Goal: Information Seeking & Learning: Learn about a topic

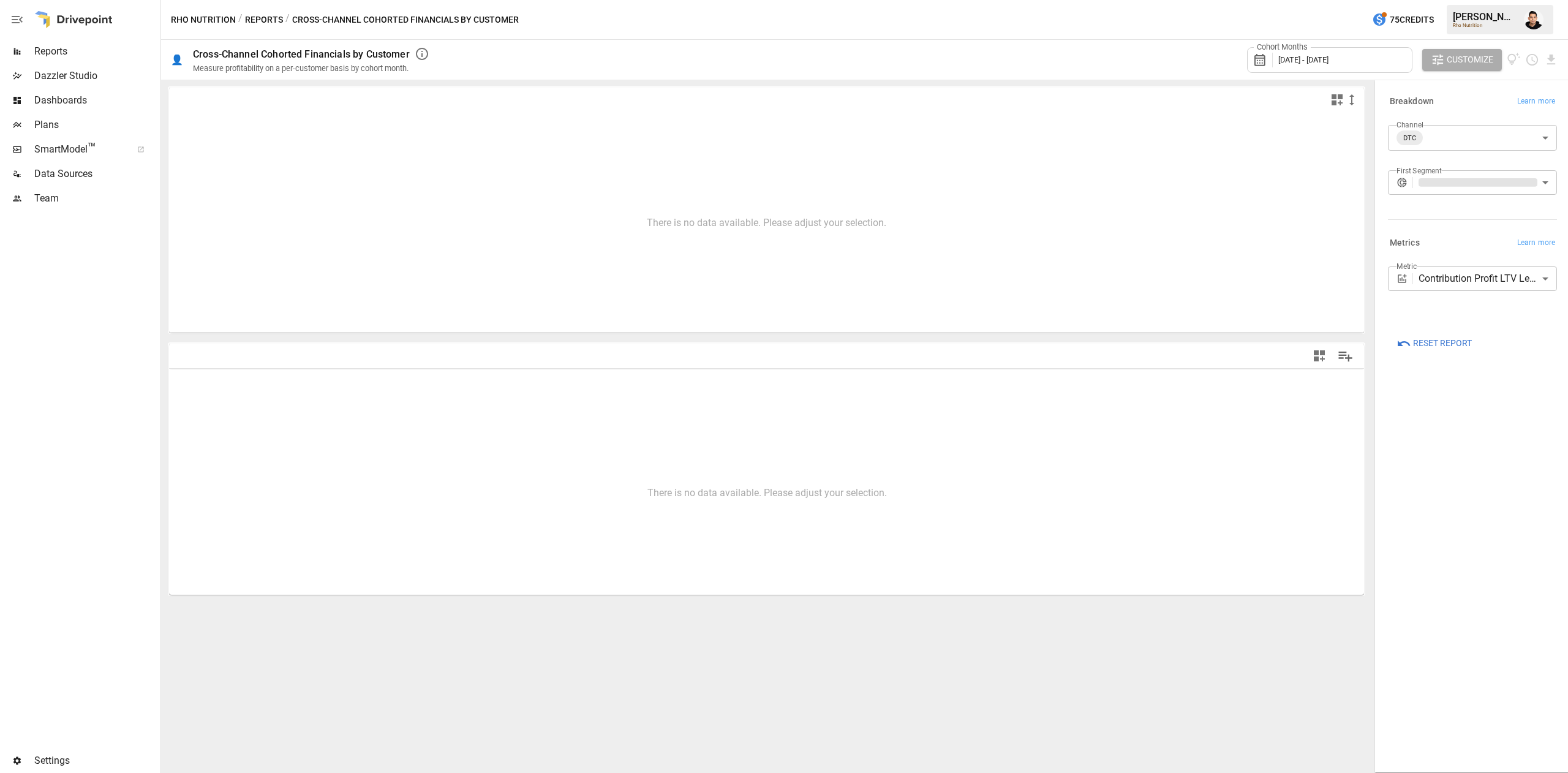
click at [34, 44] on div "Reports" at bounding box center [79, 51] width 158 height 25
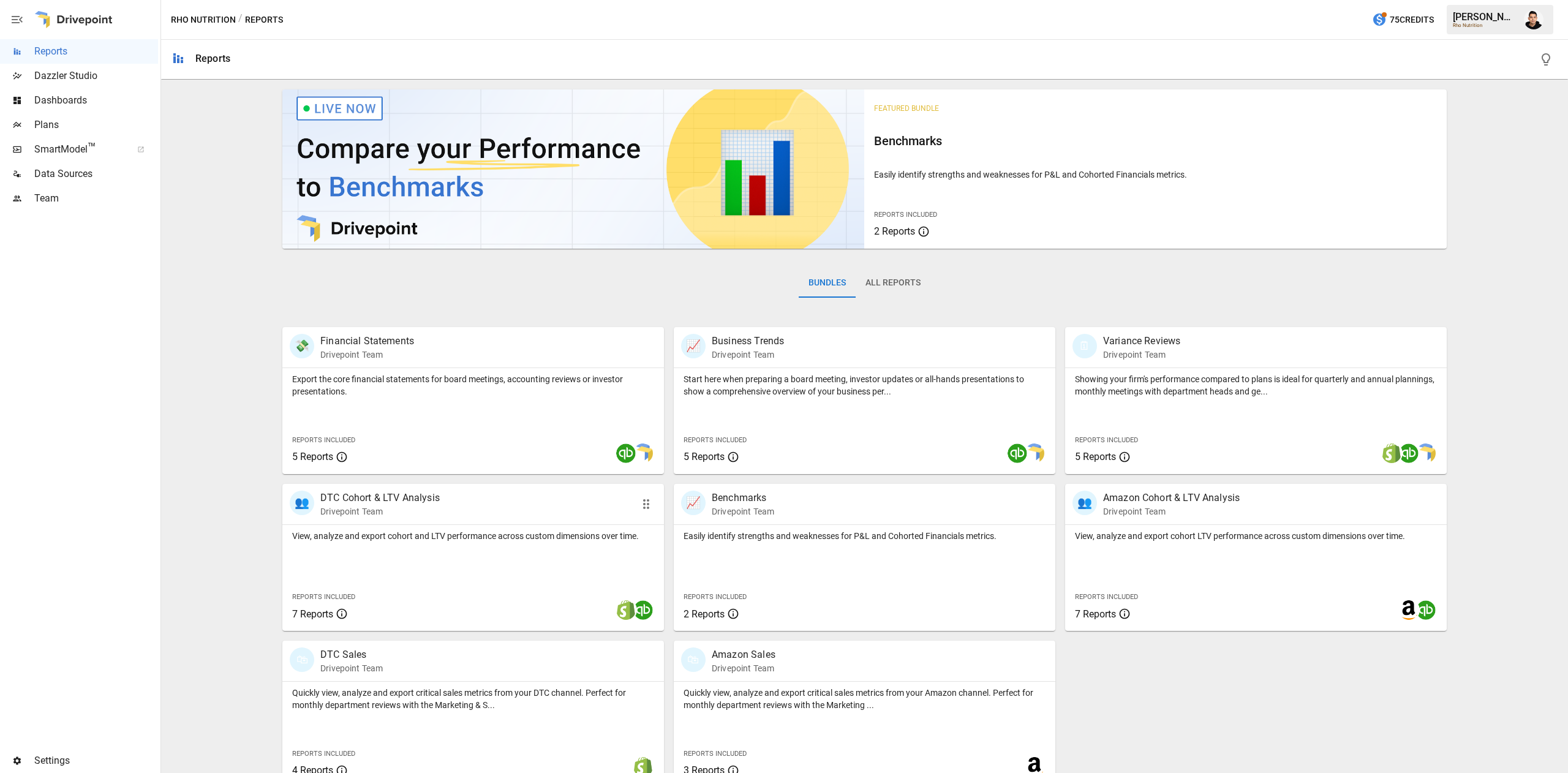
click at [493, 493] on div "👥 DTC Cohort & LTV Analysis Drivepoint Team" at bounding box center [443, 505] width 306 height 27
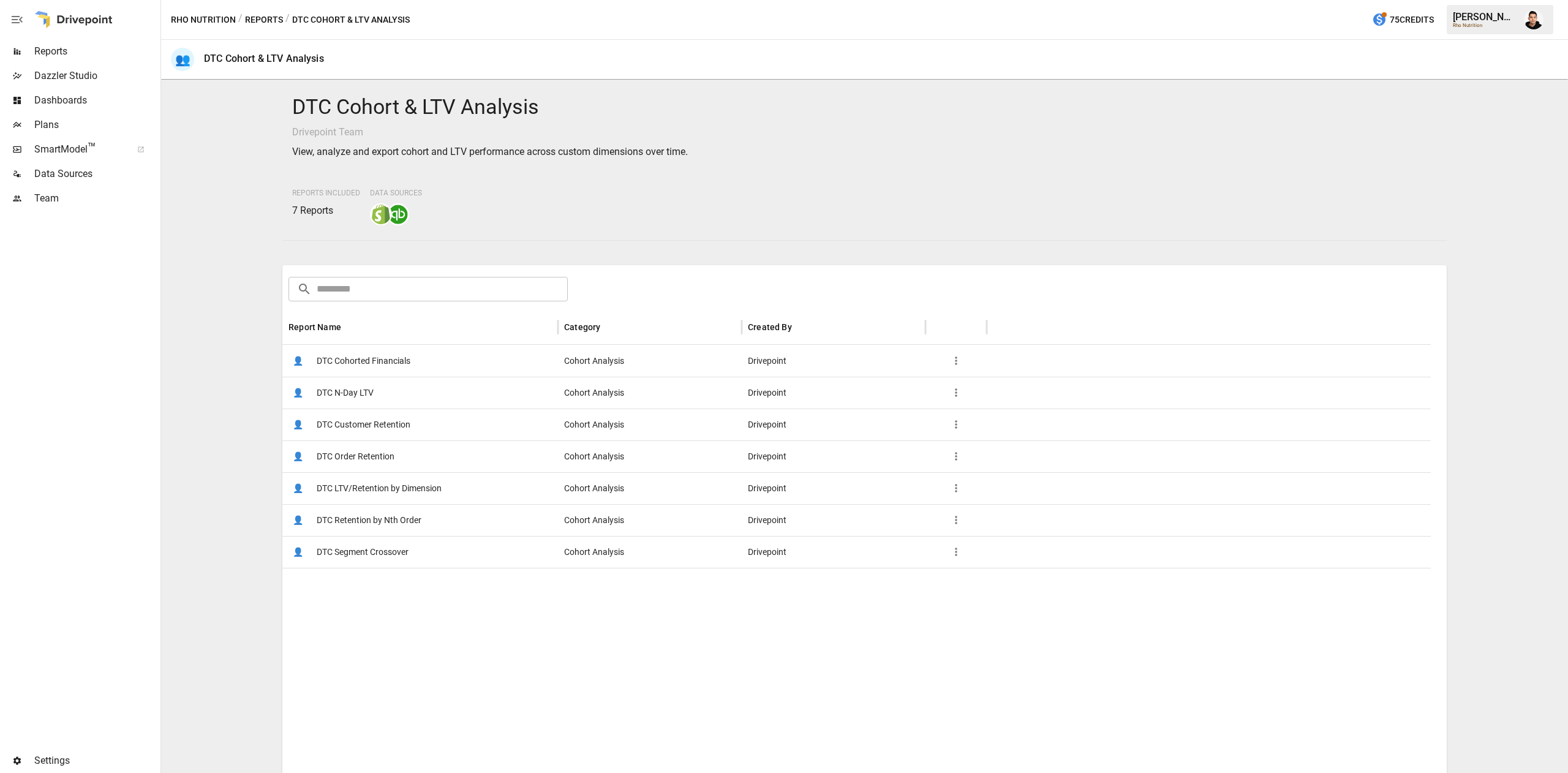
click at [430, 426] on div "👤 DTC Customer Retention" at bounding box center [421, 425] width 276 height 32
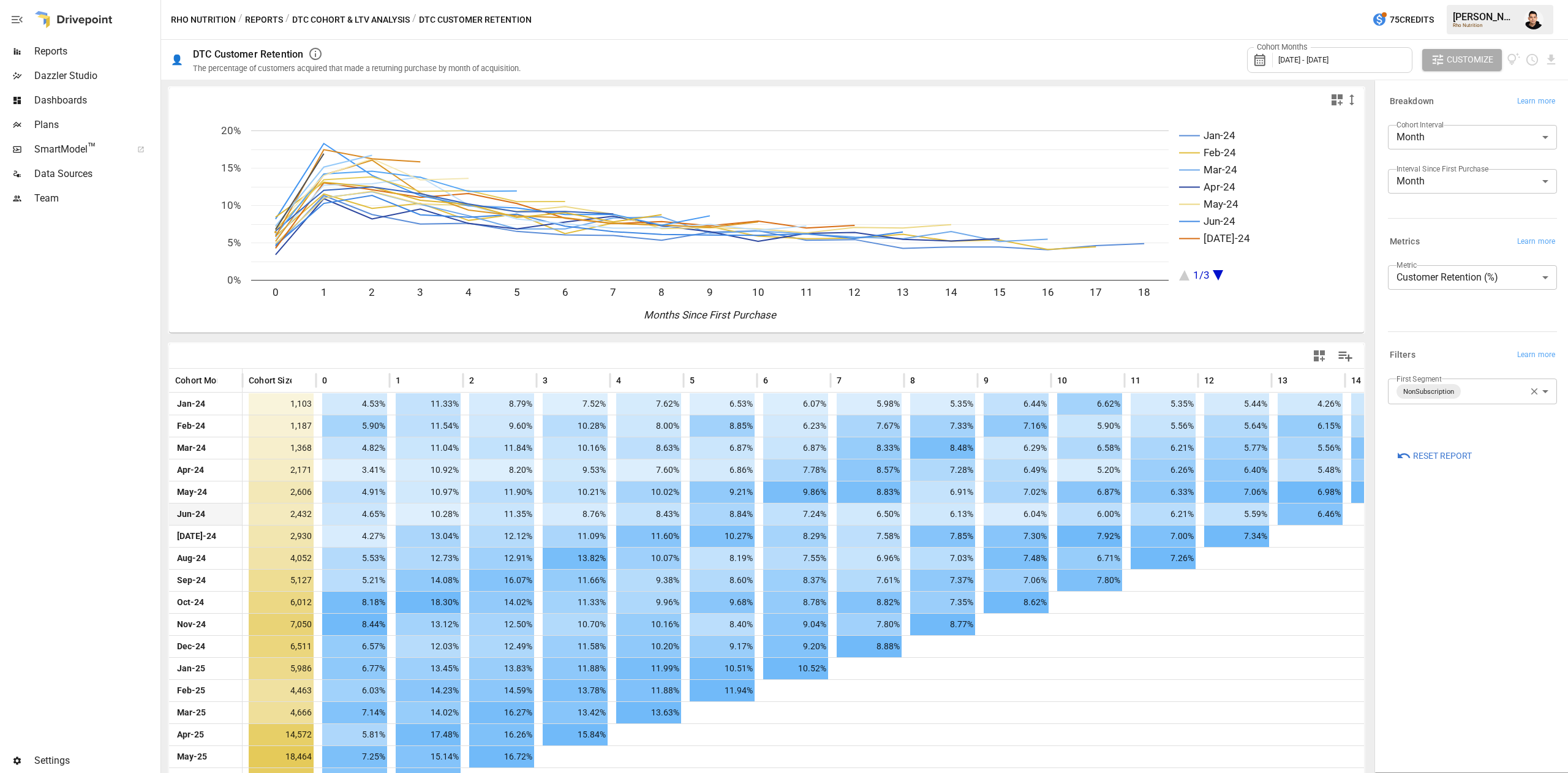
scroll to position [63, 0]
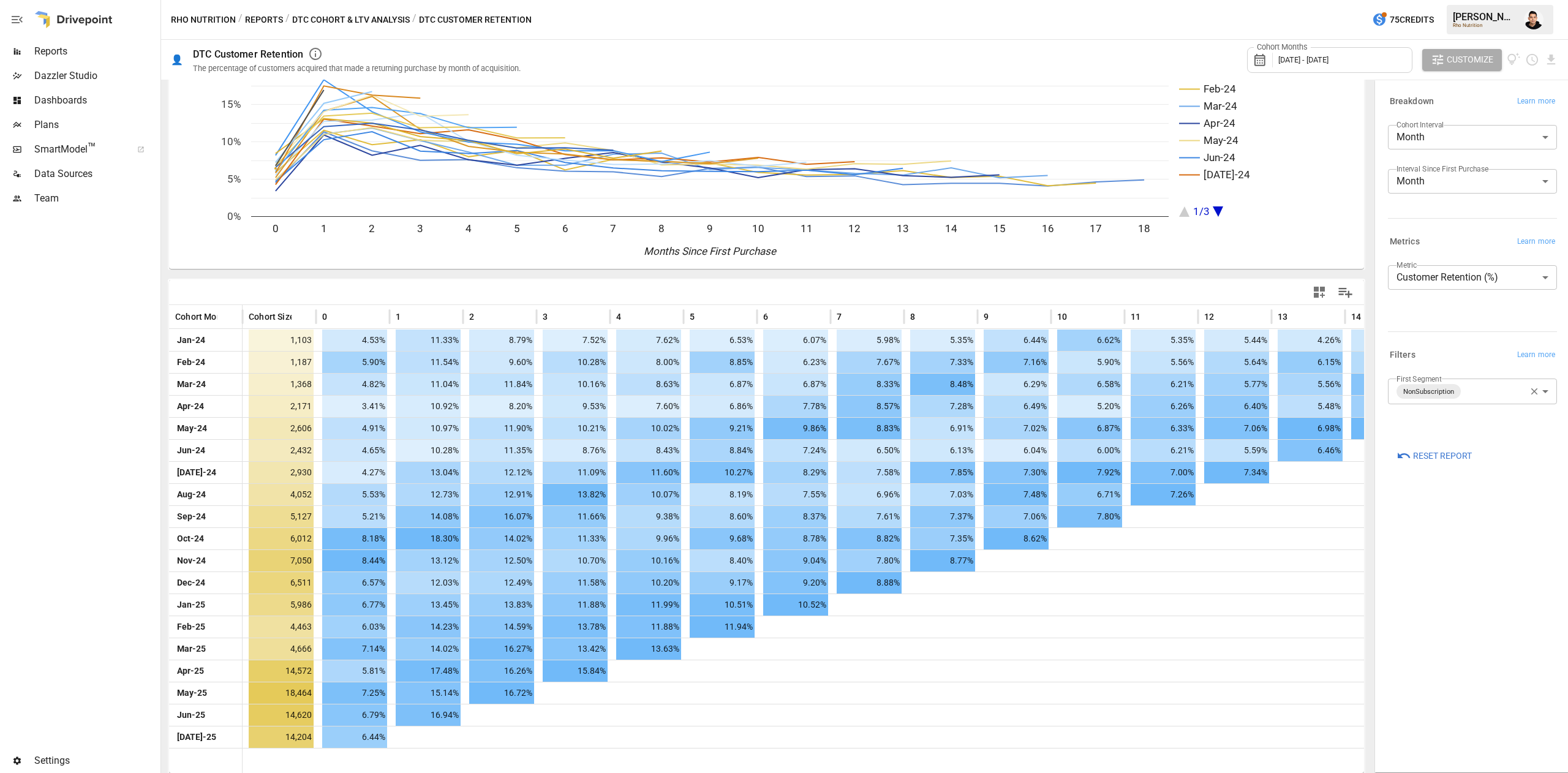
click at [1420, 0] on body "Reports Dazzler Studio Dashboards Plans SmartModel ™ Data Sources Team Settings…" at bounding box center [784, 0] width 1568 height 0
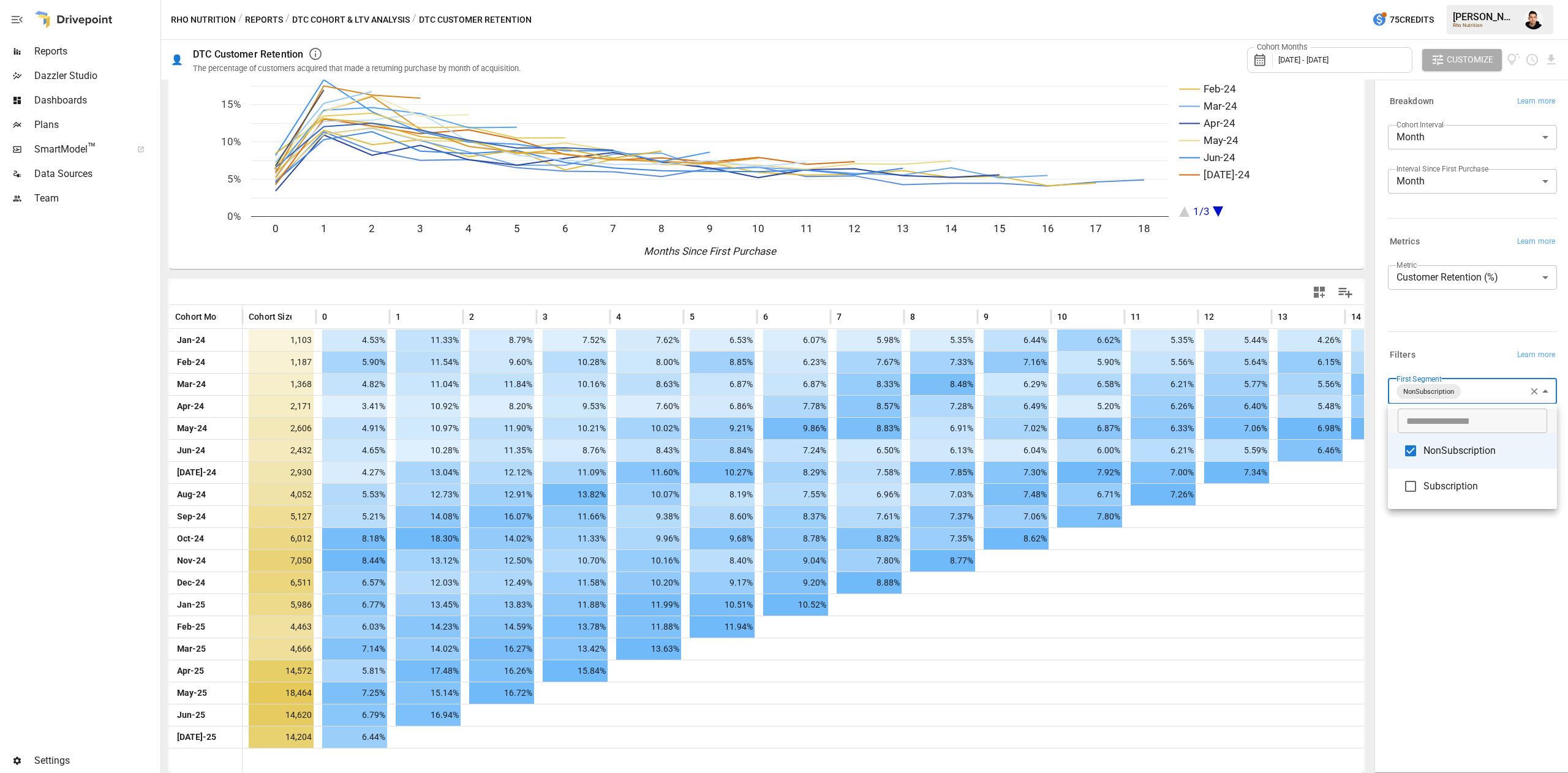
click at [1423, 451] on span "NonSubscription" at bounding box center [1485, 451] width 124 height 15
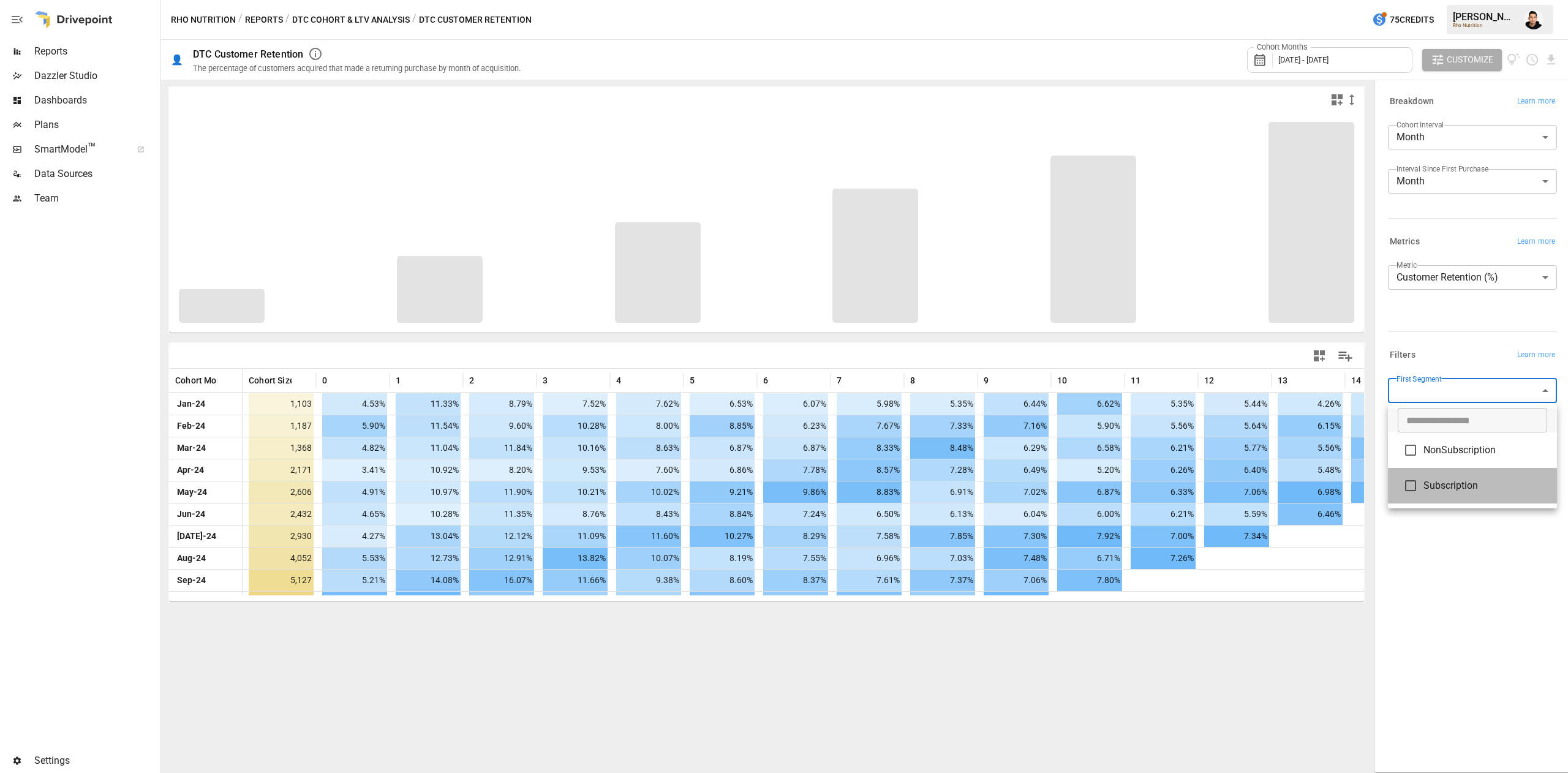
click at [1426, 478] on span "Subscription" at bounding box center [1485, 486] width 124 height 15
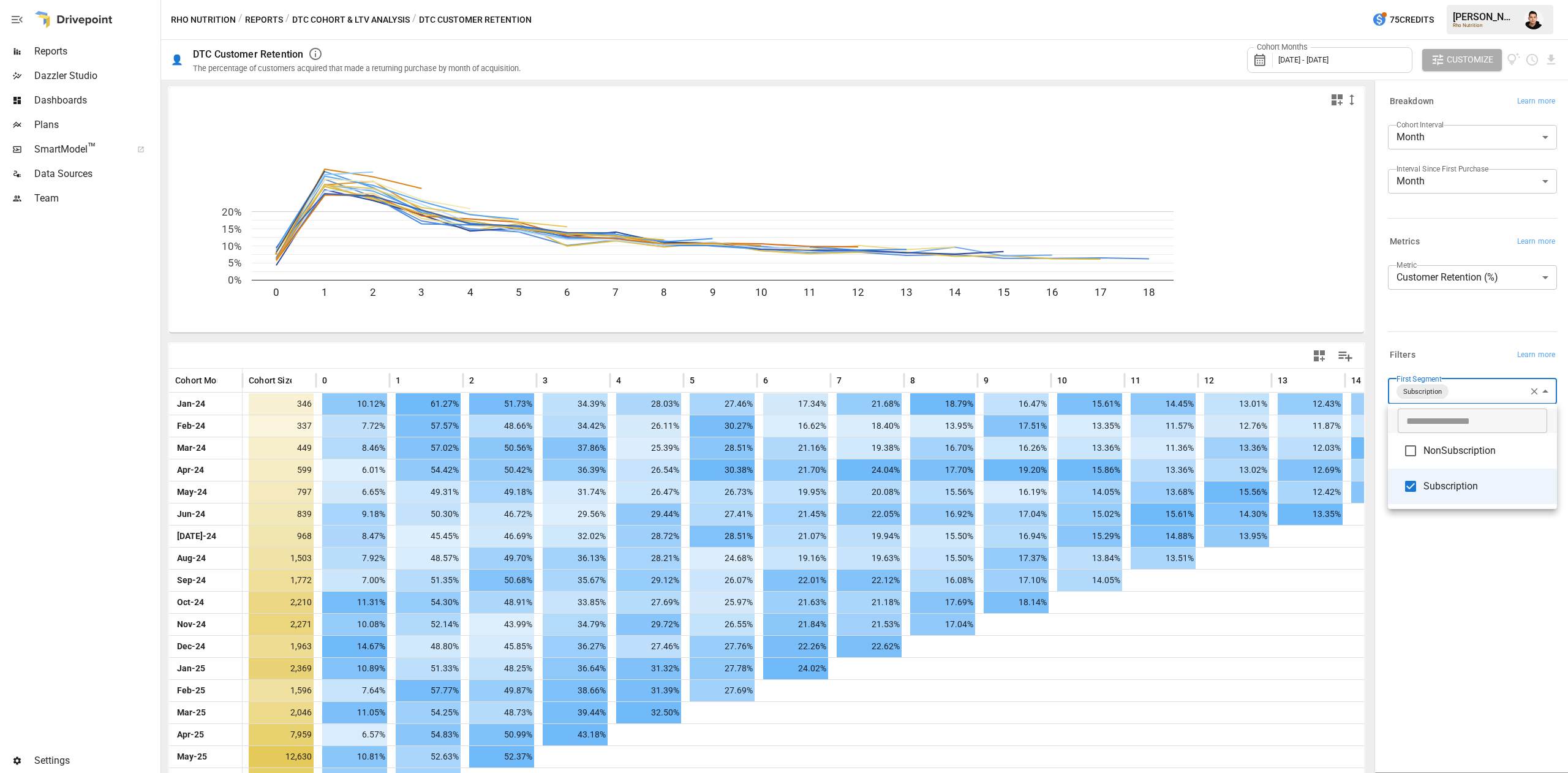
click at [1451, 644] on div at bounding box center [784, 386] width 1568 height 773
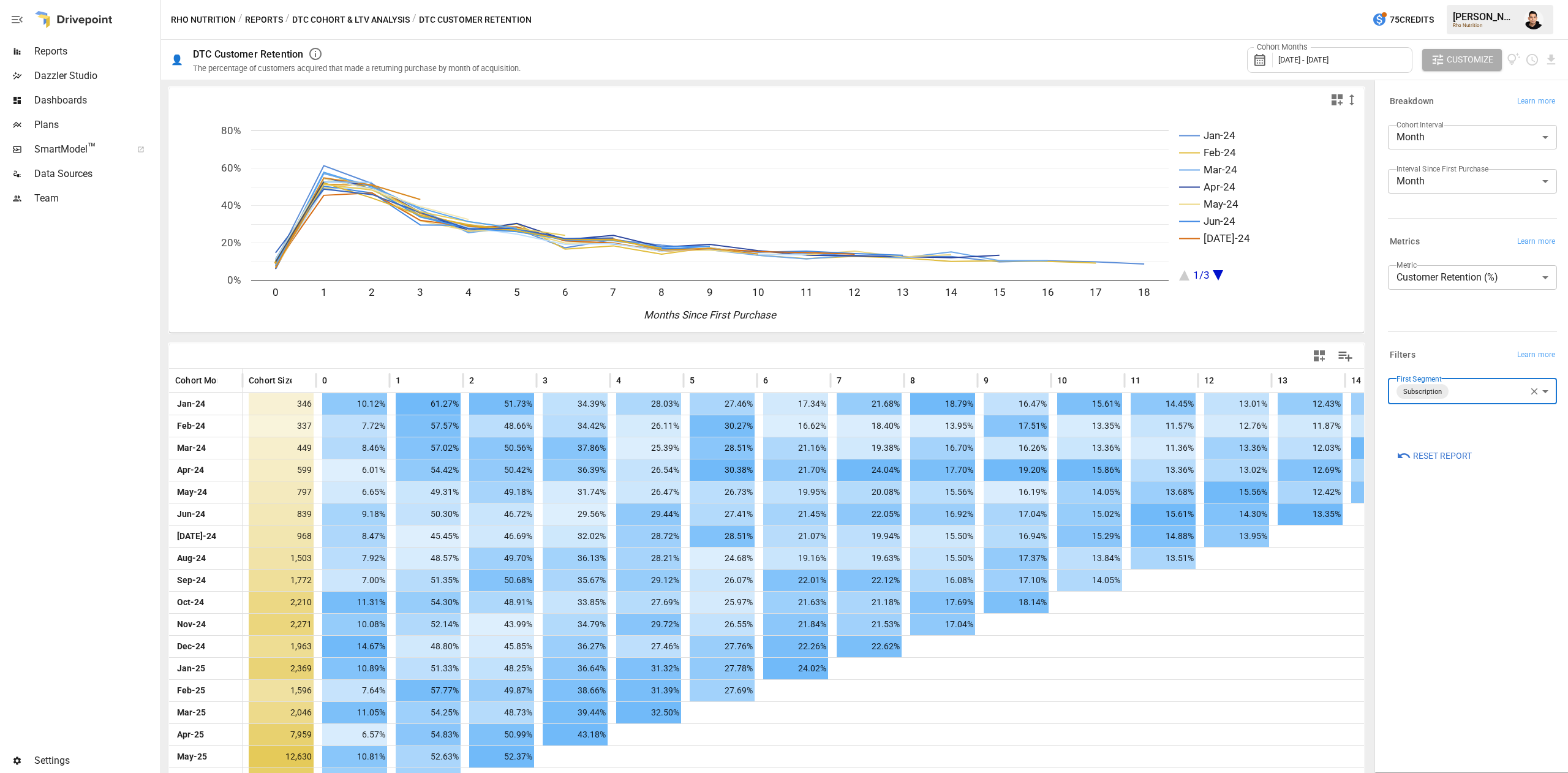
scroll to position [63, 0]
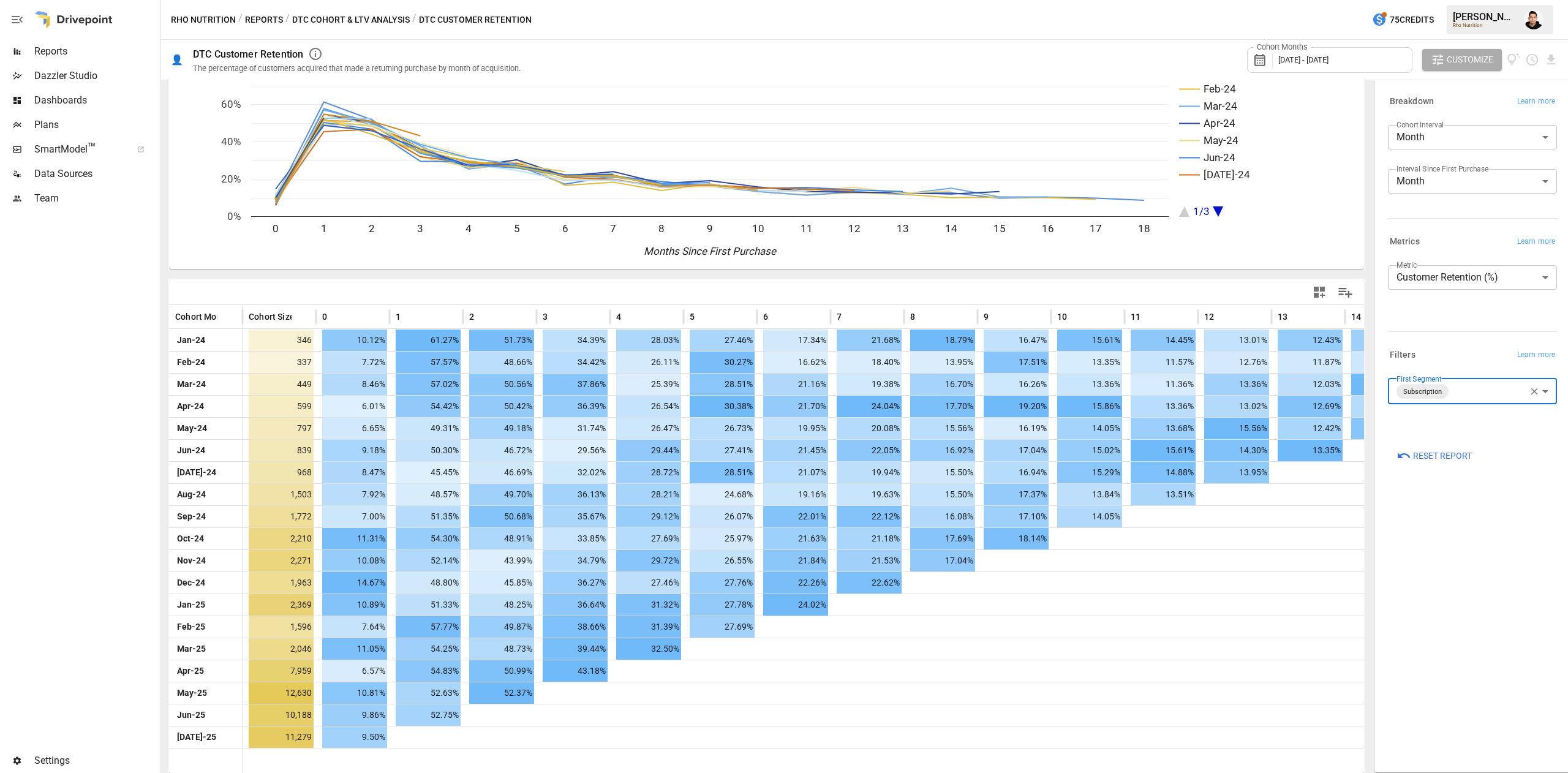
click at [1463, 0] on body "Reports Dazzler Studio Dashboards Plans SmartModel ™ Data Sources Team Settings…" at bounding box center [784, 0] width 1568 height 0
click at [1440, 460] on li "NonSubscription" at bounding box center [1472, 451] width 169 height 36
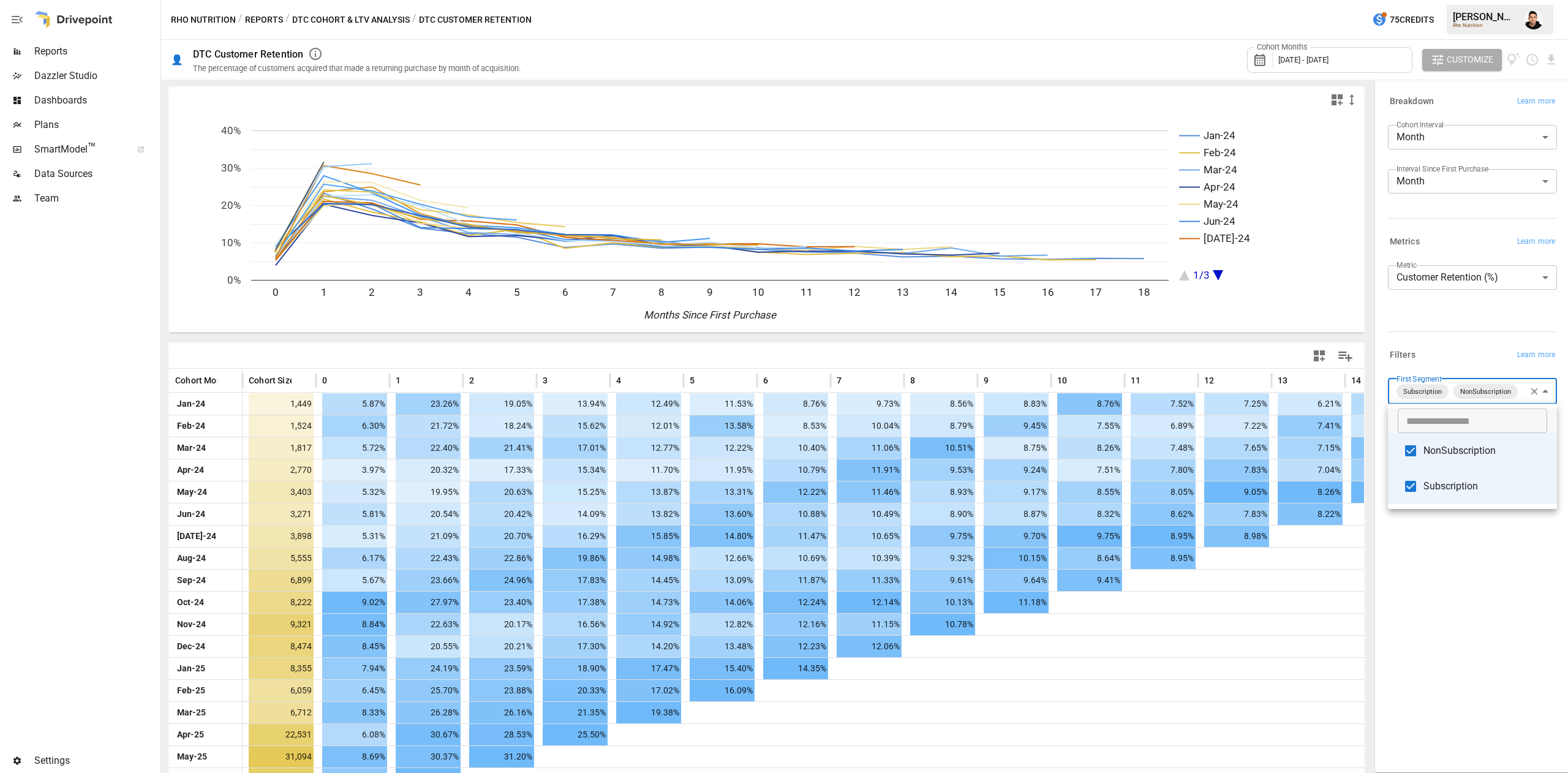
drag, startPoint x: 1355, startPoint y: 330, endPoint x: 1359, endPoint y: 409, distance: 79.1
click at [1358, 409] on div at bounding box center [784, 386] width 1568 height 773
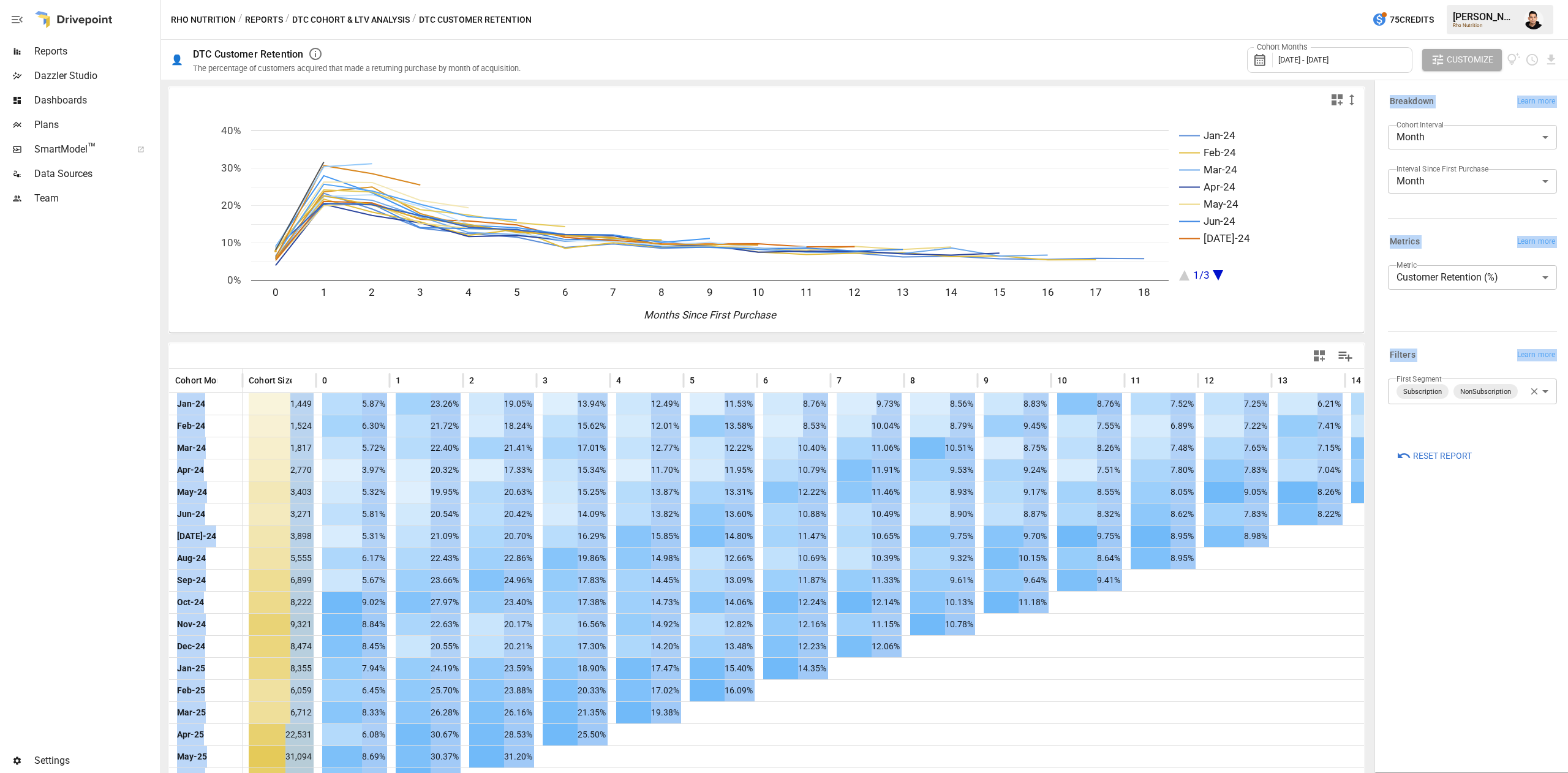
drag, startPoint x: 1368, startPoint y: 397, endPoint x: 1362, endPoint y: 450, distance: 53.3
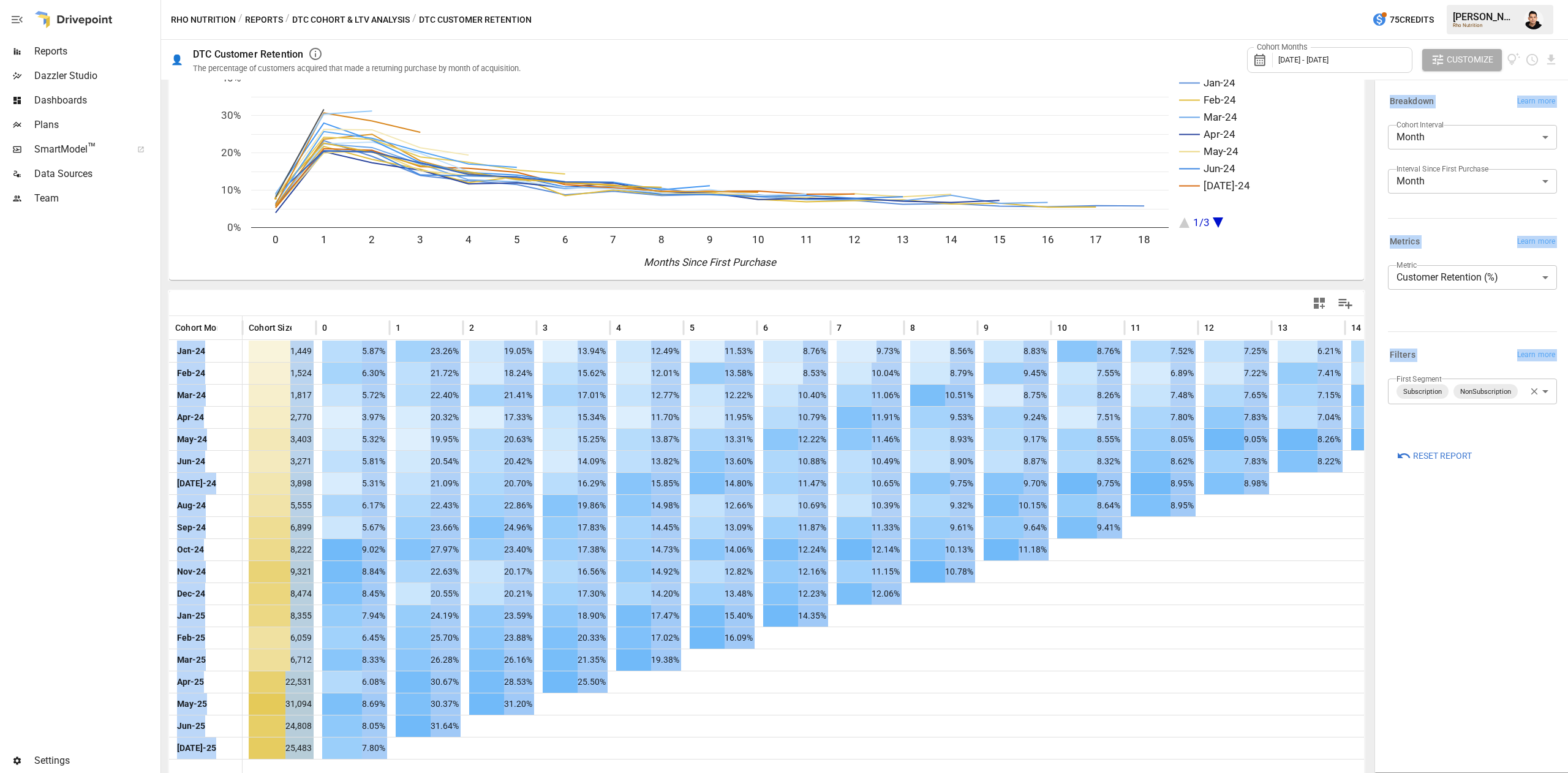
scroll to position [63, 0]
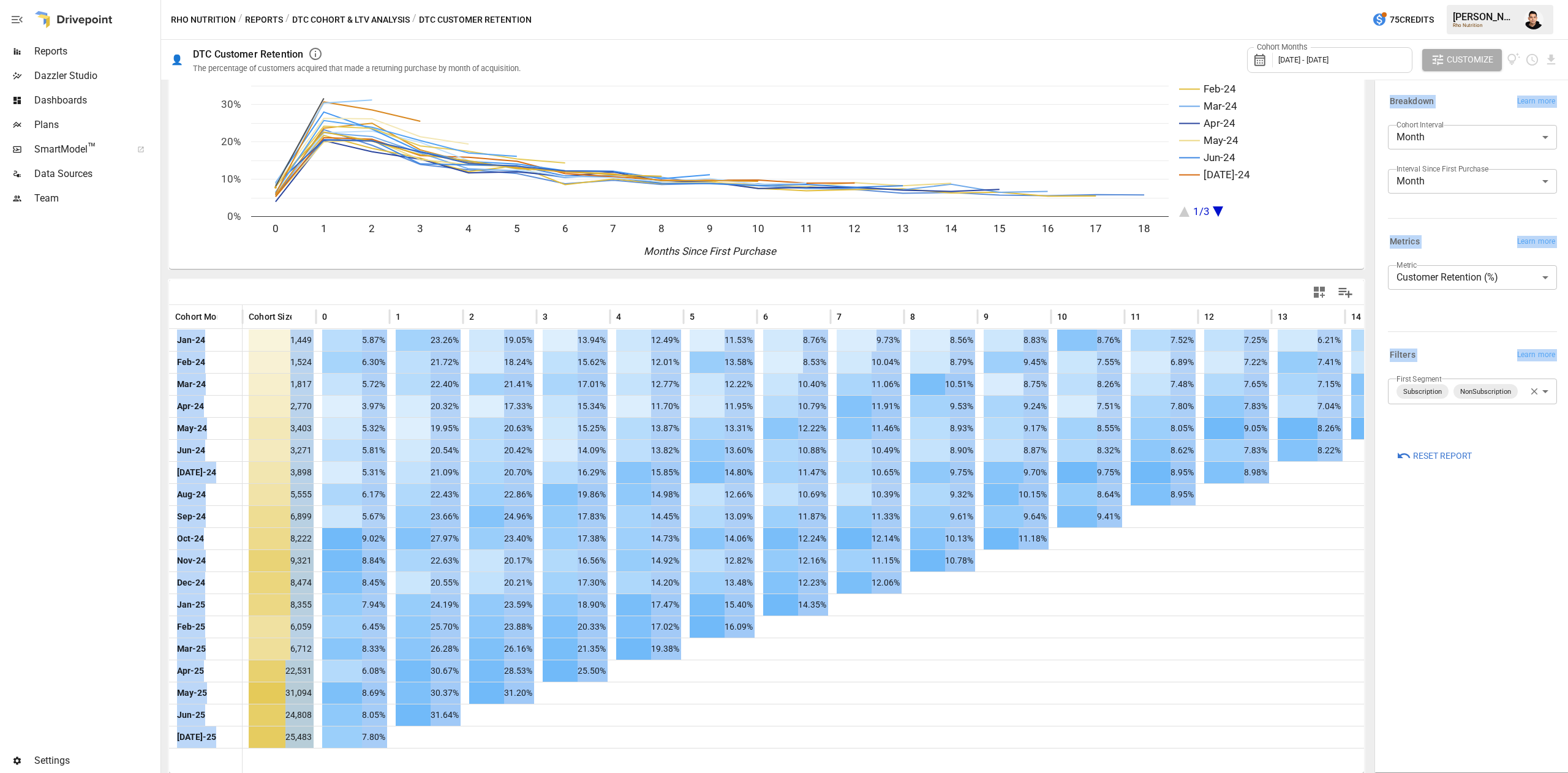
click at [1436, 583] on div "**********" at bounding box center [1472, 426] width 188 height 686
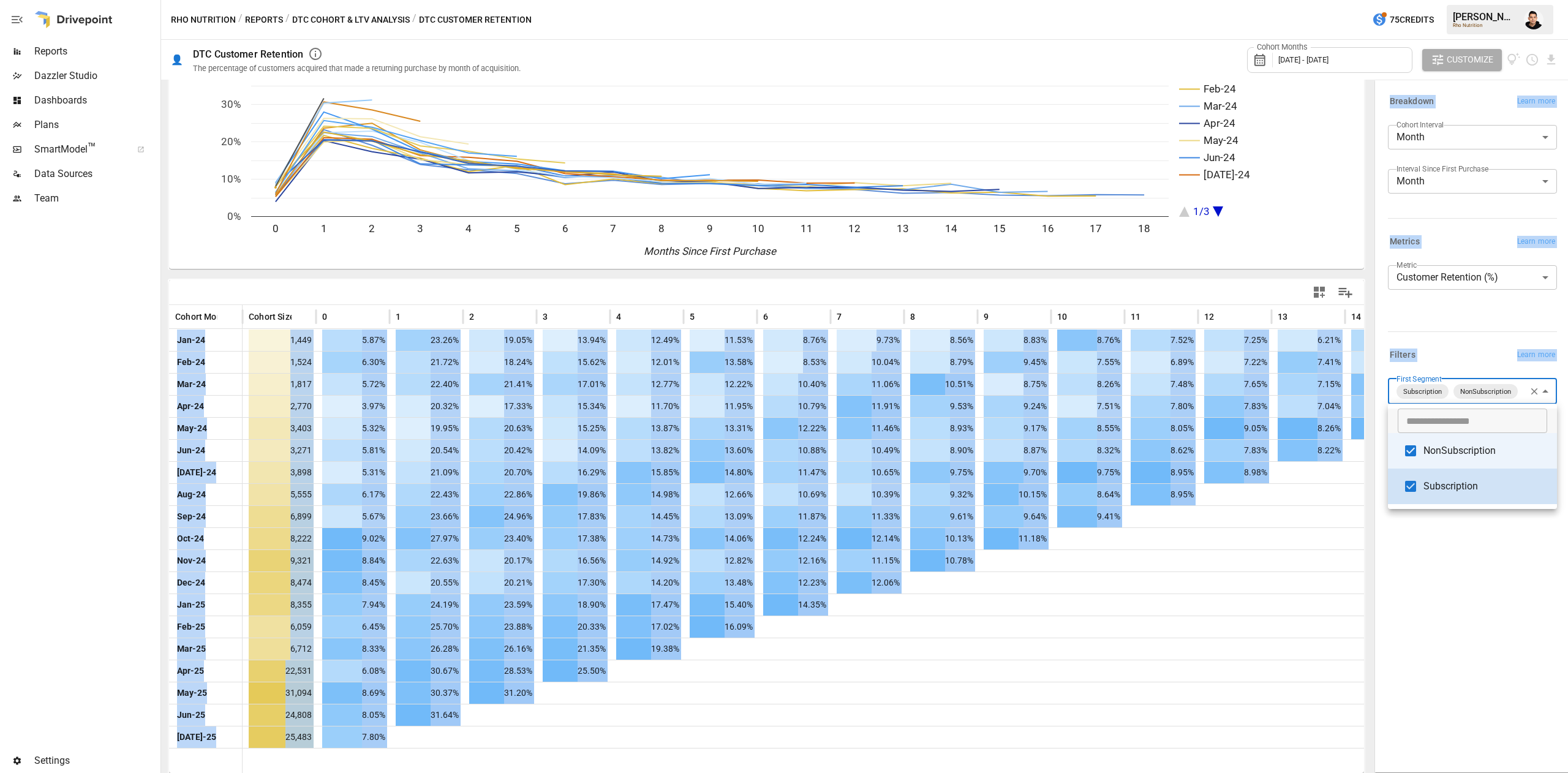
drag, startPoint x: 1494, startPoint y: 402, endPoint x: 1499, endPoint y: 397, distance: 7.1
click at [1499, 0] on body "Reports Dazzler Studio Dashboards Plans SmartModel ™ Data Sources Team Settings…" at bounding box center [784, 0] width 1568 height 0
click at [1423, 493] on li "Subscription" at bounding box center [1472, 486] width 169 height 36
type input "**********"
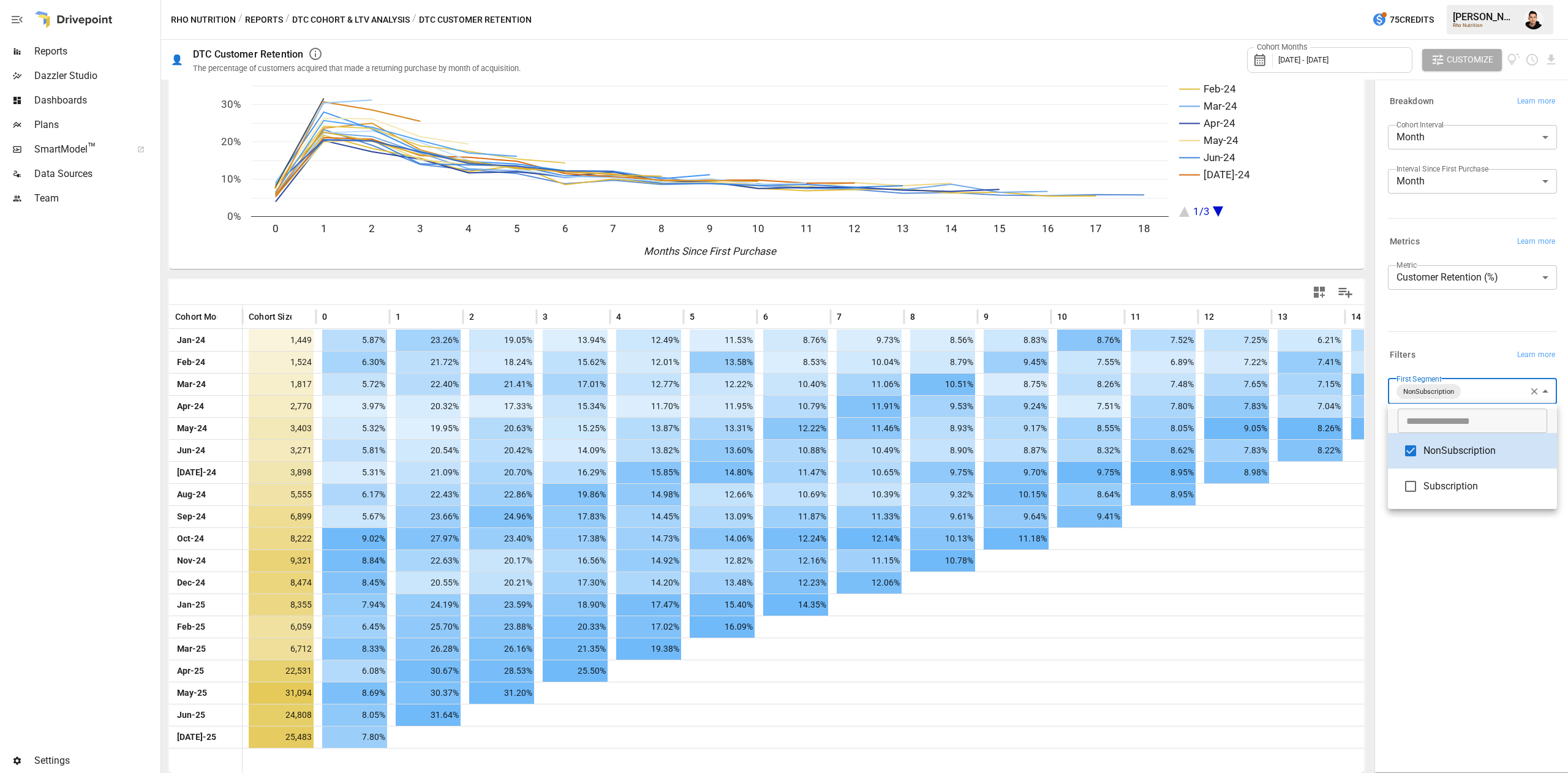
click at [1447, 537] on div at bounding box center [784, 386] width 1568 height 773
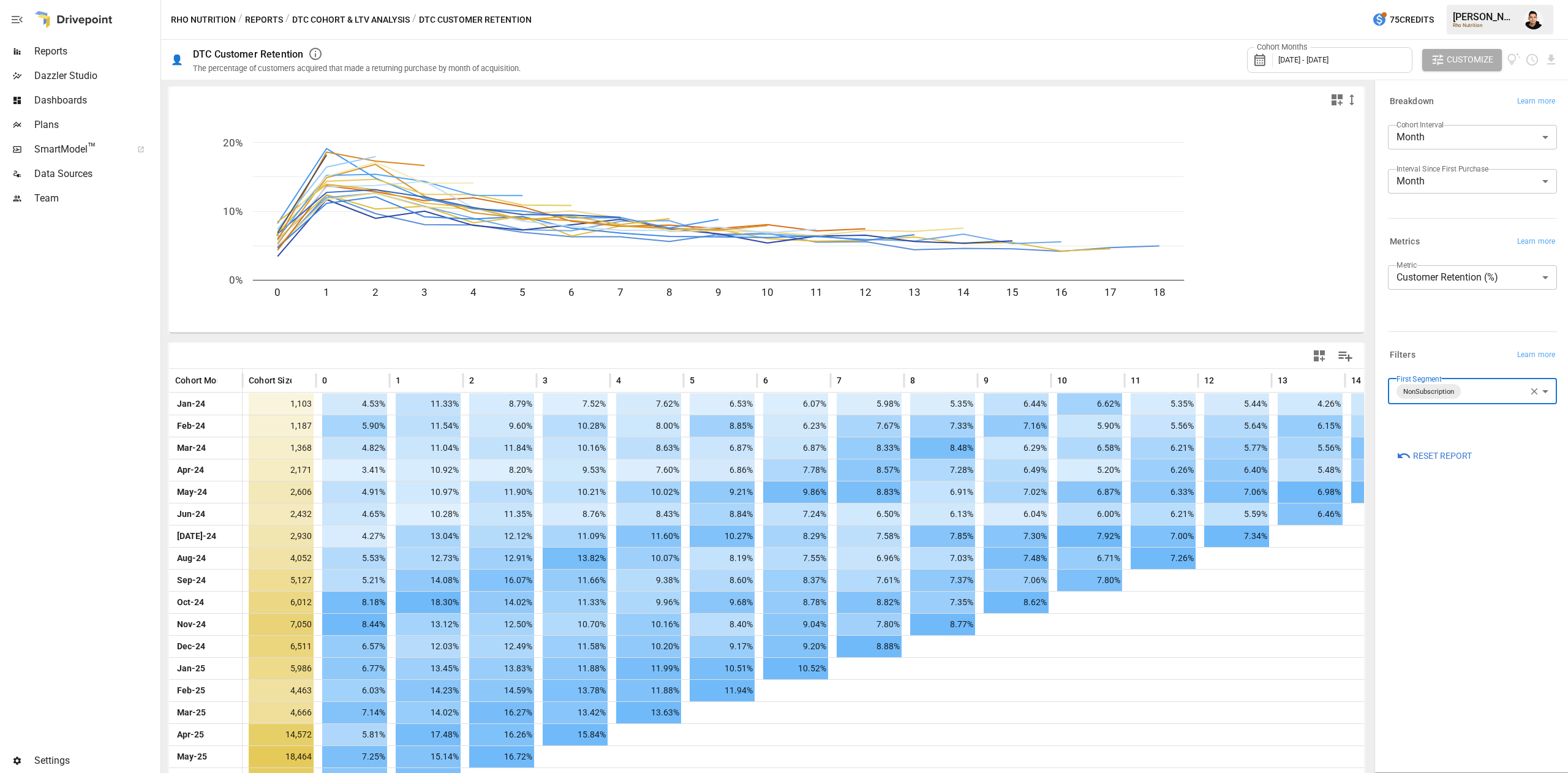
scroll to position [63, 0]
